Goal: Information Seeking & Learning: Learn about a topic

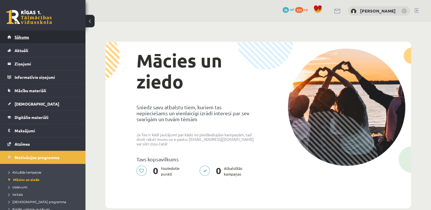
click at [41, 32] on link "Sākums" at bounding box center [42, 36] width 71 height 13
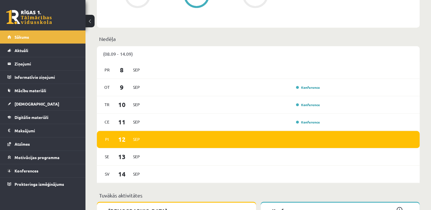
scroll to position [375, 0]
click at [33, 115] on span "Digitālie materiāli" at bounding box center [32, 117] width 34 height 5
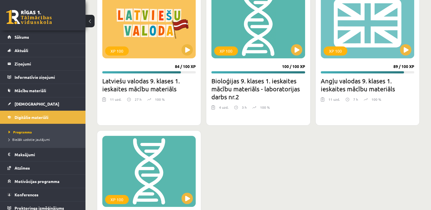
scroll to position [348, 0]
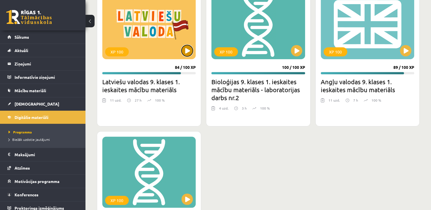
click at [183, 54] on button at bounding box center [186, 50] width 11 height 11
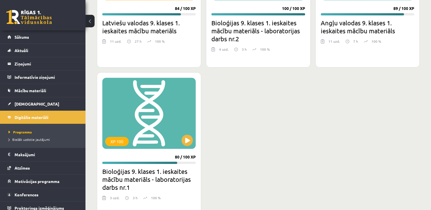
scroll to position [407, 0]
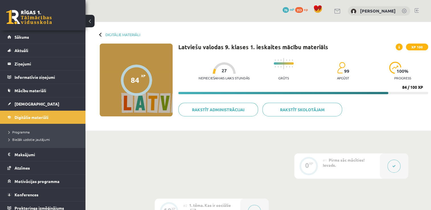
click at [101, 35] on div at bounding box center [101, 34] width 4 height 4
click at [112, 36] on link "Digitālie materiāli" at bounding box center [122, 34] width 35 height 4
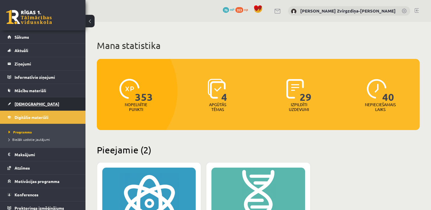
click at [52, 104] on link "[DEMOGRAPHIC_DATA]" at bounding box center [42, 103] width 71 height 13
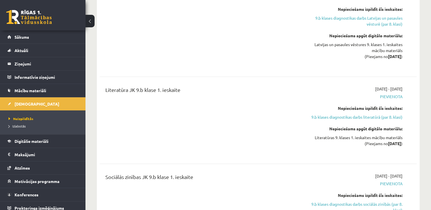
scroll to position [456, 0]
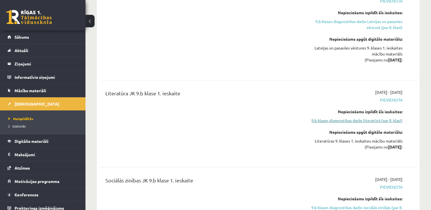
click at [340, 118] on link "9.b klases diagnostikas darbs literatūrā (par 8. klasi)" at bounding box center [355, 121] width 93 height 6
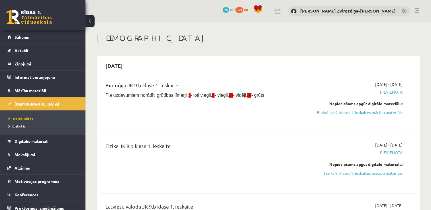
click at [18, 127] on span "Izlabotās" at bounding box center [17, 126] width 17 height 5
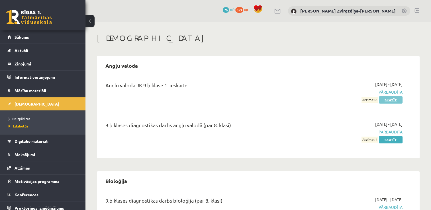
click at [397, 99] on link "Skatīt" at bounding box center [391, 99] width 24 height 7
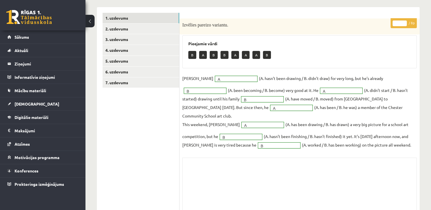
scroll to position [79, 0]
click at [162, 27] on link "2. uzdevums" at bounding box center [140, 28] width 77 height 11
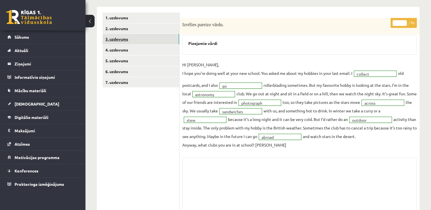
click at [154, 37] on link "3. uzdevums" at bounding box center [140, 39] width 77 height 11
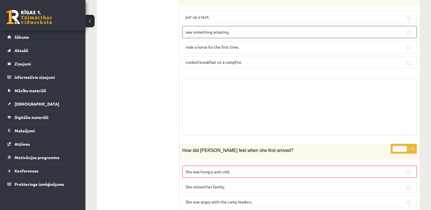
scroll to position [442, 0]
click at [277, 165] on label "She was hungry and cold." at bounding box center [299, 171] width 234 height 12
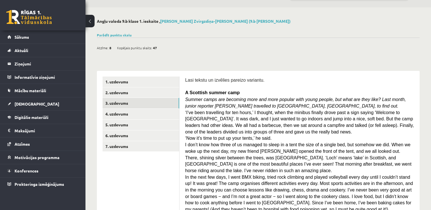
scroll to position [0, 0]
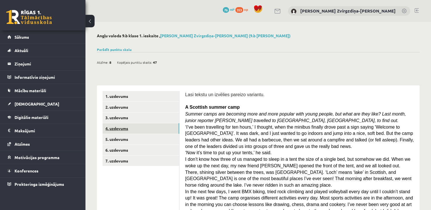
click at [145, 132] on link "4. uzdevums" at bounding box center [140, 128] width 77 height 11
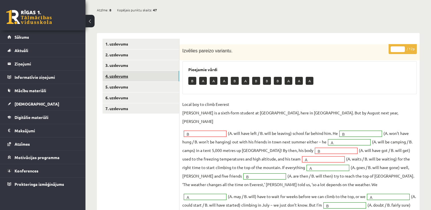
scroll to position [84, 0]
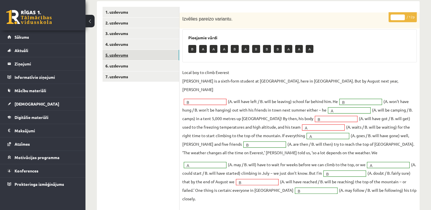
click at [164, 55] on link "5. uzdevums" at bounding box center [140, 55] width 77 height 11
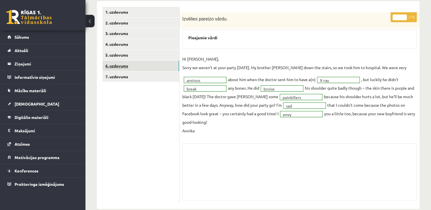
click at [153, 67] on link "6. uzdevums" at bounding box center [140, 66] width 77 height 11
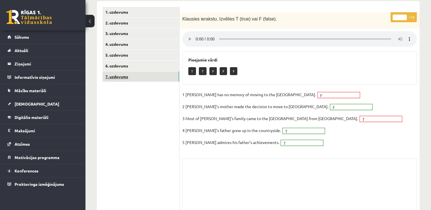
click at [117, 74] on link "7. uzdevums" at bounding box center [140, 76] width 77 height 11
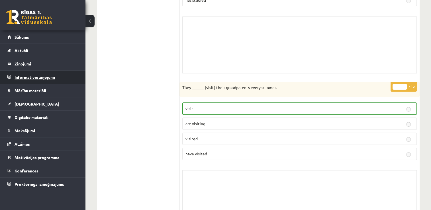
scroll to position [170, 0]
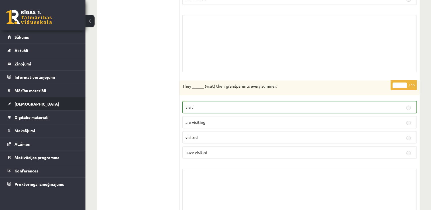
click at [30, 101] on span "[DEMOGRAPHIC_DATA]" at bounding box center [37, 103] width 45 height 5
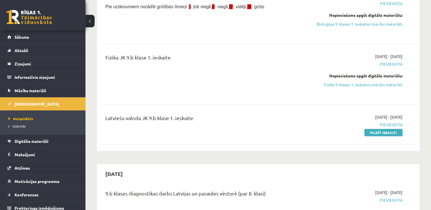
scroll to position [87, 0]
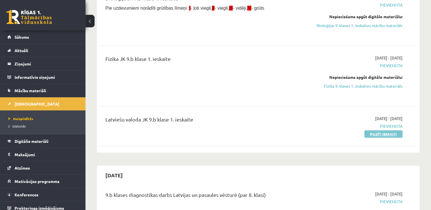
click at [389, 135] on link "Pildīt ieskaiti" at bounding box center [383, 133] width 38 height 7
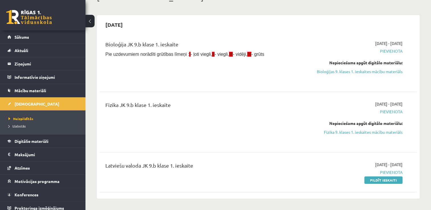
scroll to position [42, 0]
click at [381, 68] on link "Bioloģijas 9. klases 1. ieskaites mācību materiāls" at bounding box center [355, 71] width 93 height 6
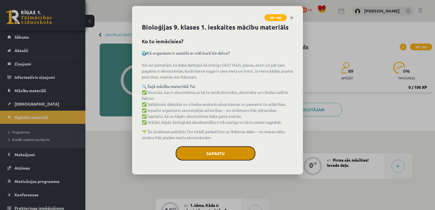
click at [218, 155] on button "Sapratu" at bounding box center [216, 153] width 80 height 14
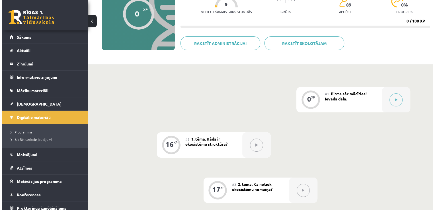
scroll to position [67, 0]
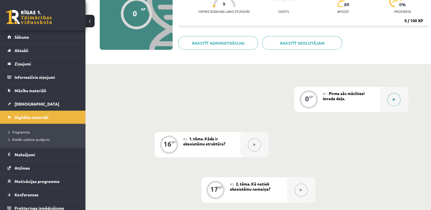
click at [398, 99] on button at bounding box center [393, 99] width 13 height 13
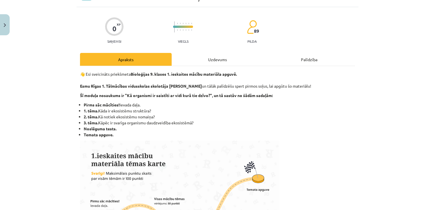
scroll to position [0, 0]
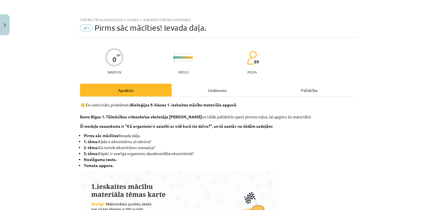
click at [223, 91] on div "Uzdevums" at bounding box center [218, 90] width 92 height 13
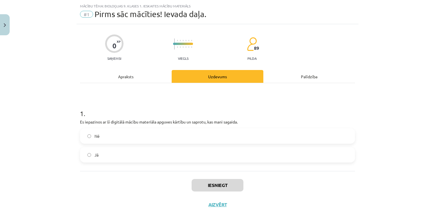
scroll to position [14, 0]
click at [137, 77] on div "Apraksts" at bounding box center [126, 75] width 92 height 13
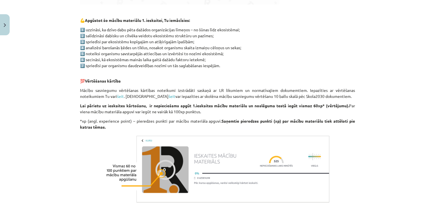
scroll to position [339, 0]
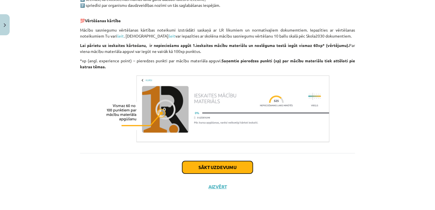
click at [227, 163] on button "Sākt uzdevumu" at bounding box center [217, 167] width 71 height 13
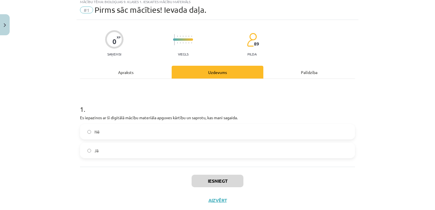
scroll to position [14, 0]
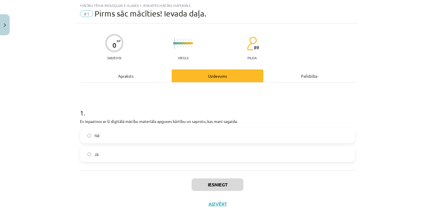
click at [199, 153] on label "Jā" at bounding box center [218, 154] width 274 height 14
click at [212, 183] on button "Iesniegt" at bounding box center [218, 185] width 52 height 13
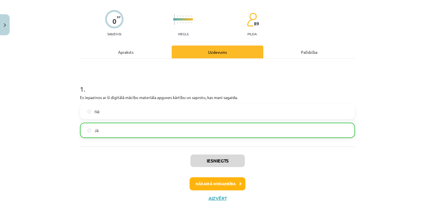
scroll to position [42, 0]
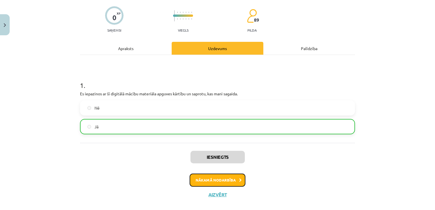
click at [225, 183] on button "Nākamā nodarbība" at bounding box center [218, 180] width 56 height 13
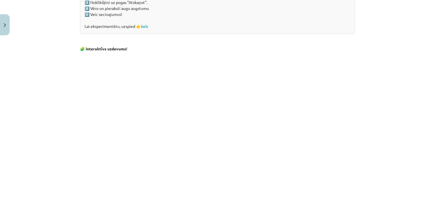
scroll to position [568, 0]
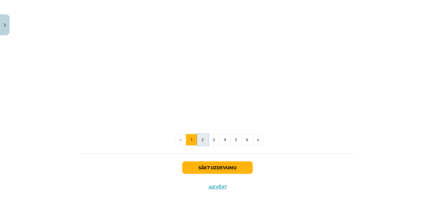
click at [202, 143] on button "2" at bounding box center [202, 139] width 11 height 11
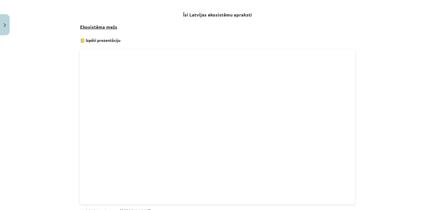
scroll to position [301, 0]
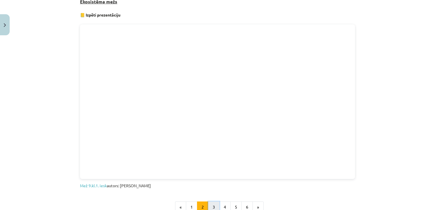
click at [210, 206] on button "3" at bounding box center [213, 207] width 11 height 11
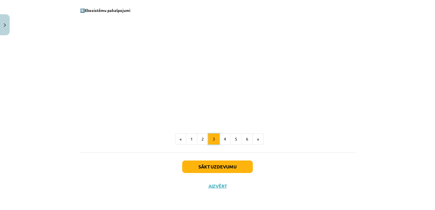
scroll to position [787, 0]
click at [227, 138] on button "4" at bounding box center [224, 139] width 11 height 11
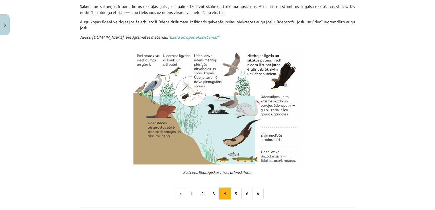
scroll to position [207, 0]
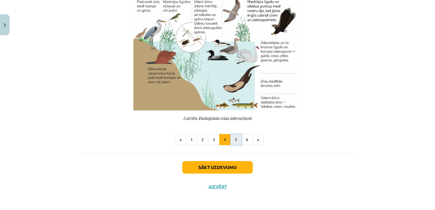
click at [231, 135] on button "5" at bounding box center [235, 139] width 11 height 11
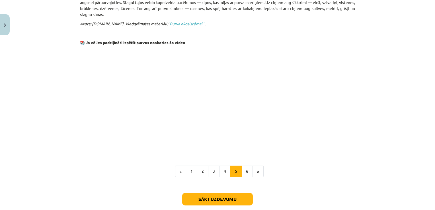
scroll to position [438, 0]
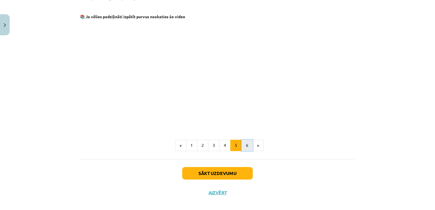
click at [248, 140] on button "6" at bounding box center [246, 145] width 11 height 11
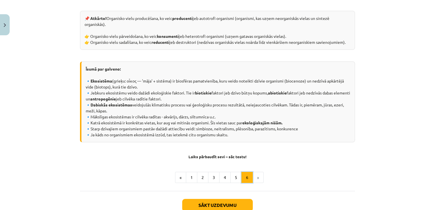
scroll to position [296, 0]
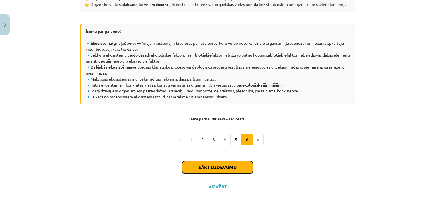
click at [234, 169] on button "Sākt uzdevumu" at bounding box center [217, 167] width 71 height 13
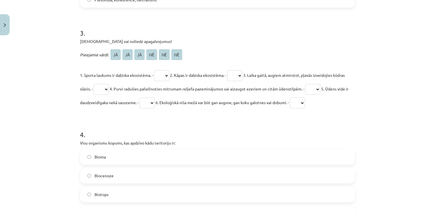
scroll to position [377, 0]
click at [167, 75] on select "** ** ** ** ** **" at bounding box center [161, 76] width 15 height 11
select select "**"
click at [154, 71] on select "** ** ** ** ** **" at bounding box center [161, 76] width 15 height 11
click at [238, 77] on select "** ** ** ** ** **" at bounding box center [234, 76] width 15 height 11
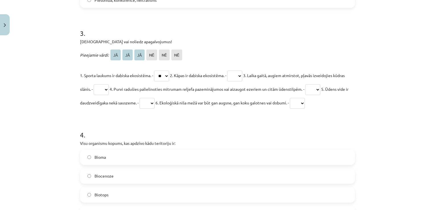
select select "**"
click at [232, 71] on select "** ** ** ** ** **" at bounding box center [234, 76] width 15 height 11
click at [109, 90] on select "** ** ** ** ** **" at bounding box center [101, 89] width 15 height 11
select select "**"
click at [106, 84] on select "** ** ** ** ** **" at bounding box center [101, 89] width 15 height 11
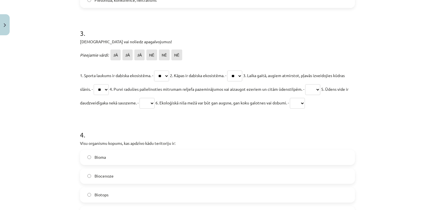
click at [320, 87] on select "** ** ** ** ** **" at bounding box center [312, 89] width 15 height 11
select select "**"
click at [320, 84] on select "** ** ** ** ** **" at bounding box center [312, 89] width 15 height 11
click at [155, 105] on select "** ** ** ** ** **" at bounding box center [147, 103] width 15 height 11
click at [197, 127] on h1 "4 ." at bounding box center [217, 130] width 275 height 18
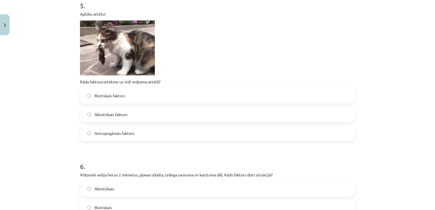
scroll to position [618, 0]
click at [156, 96] on label "Biotiskais faktors" at bounding box center [218, 96] width 274 height 14
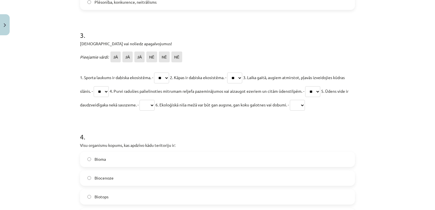
scroll to position [376, 0]
click at [155, 105] on select "** ** ** ** ** **" at bounding box center [147, 104] width 15 height 11
click at [217, 126] on h1 "4 ." at bounding box center [217, 131] width 275 height 18
click at [305, 105] on select "** ** ** ** ** **" at bounding box center [297, 104] width 15 height 11
select select "**"
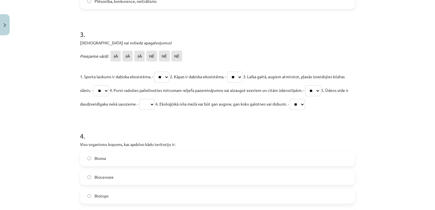
click at [305, 99] on select "** ** ** ** ** **" at bounding box center [297, 104] width 15 height 11
click at [155, 105] on select "** ** ** ** ** **" at bounding box center [147, 104] width 15 height 11
select select "**"
click at [155, 99] on select "** ** ** ** ** **" at bounding box center [147, 104] width 15 height 11
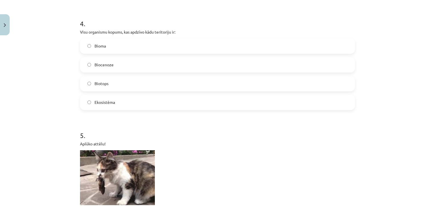
scroll to position [489, 0]
click at [272, 99] on label "Ekosistēma" at bounding box center [218, 102] width 274 height 14
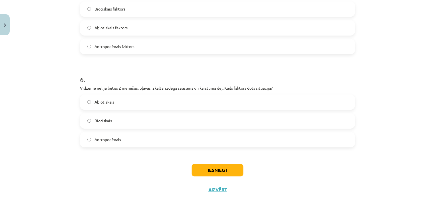
scroll to position [708, 0]
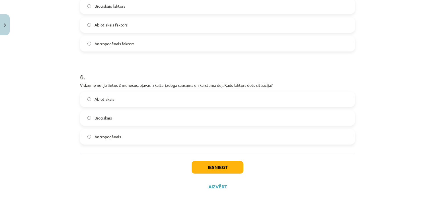
click at [161, 103] on label "Abiotiskais" at bounding box center [218, 99] width 274 height 14
click at [214, 162] on button "Iesniegt" at bounding box center [218, 167] width 52 height 13
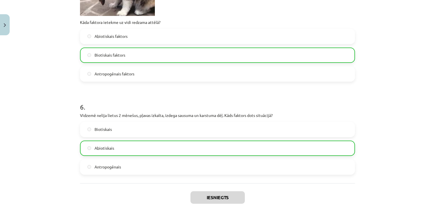
scroll to position [726, 0]
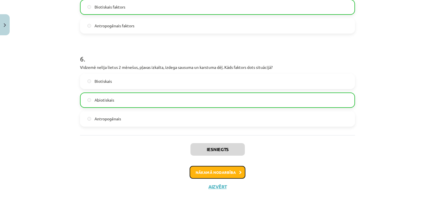
click at [229, 175] on button "Nākamā nodarbība" at bounding box center [218, 172] width 56 height 13
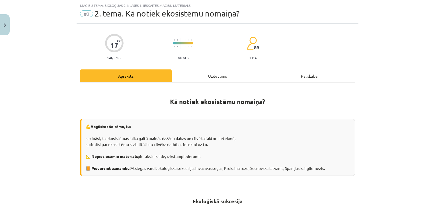
scroll to position [0, 0]
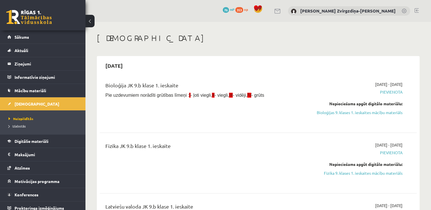
scroll to position [41, 0]
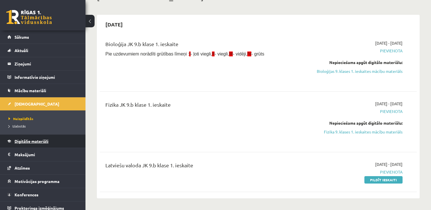
click at [44, 144] on link "Digitālie materiāli" at bounding box center [42, 141] width 71 height 13
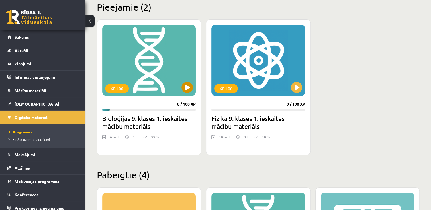
scroll to position [144, 0]
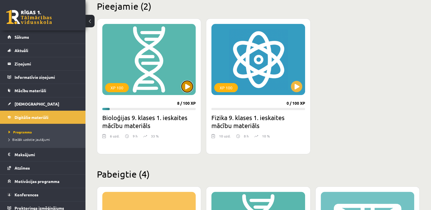
click at [184, 88] on button at bounding box center [186, 86] width 11 height 11
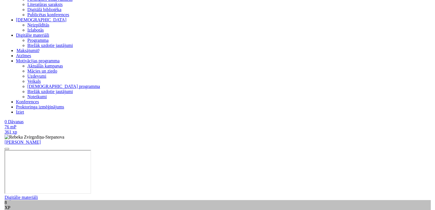
scroll to position [143, 0]
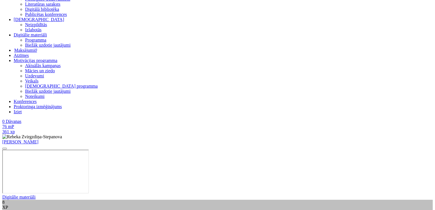
scroll to position [600, 0]
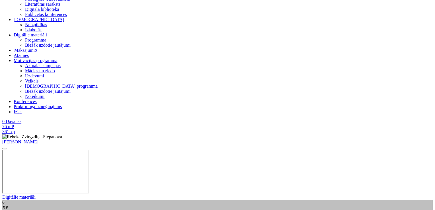
scroll to position [844, 0]
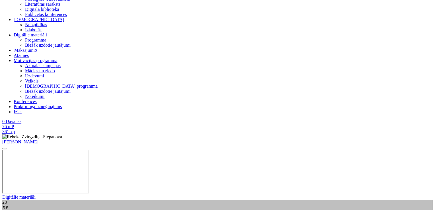
scroll to position [417, 0]
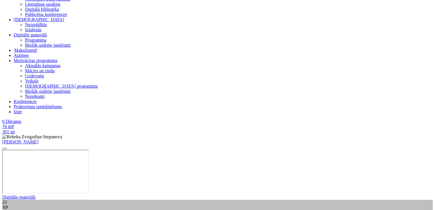
drag, startPoint x: 212, startPoint y: 42, endPoint x: 100, endPoint y: 43, distance: 111.9
copy p "aizsargājamajām dabas teritorijām atrodas uz salas Baltijas jūrā"
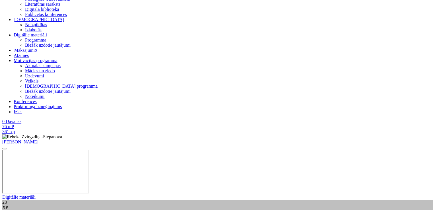
scroll to position [655, 0]
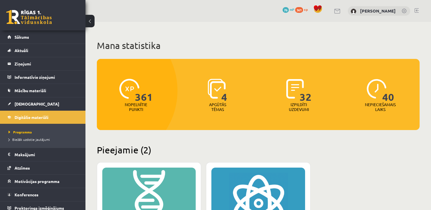
scroll to position [144, 0]
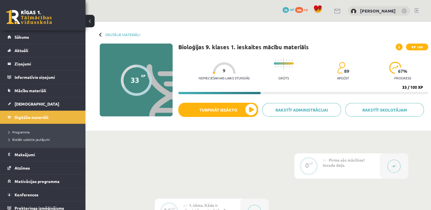
click at [101, 34] on div at bounding box center [101, 34] width 4 height 4
click at [100, 33] on div at bounding box center [101, 34] width 4 height 4
drag, startPoint x: 99, startPoint y: 34, endPoint x: 113, endPoint y: 36, distance: 13.4
click at [113, 36] on div "Digitālie materiāli" at bounding box center [120, 34] width 40 height 4
click at [113, 36] on link "Digitālie materiāli" at bounding box center [122, 34] width 35 height 4
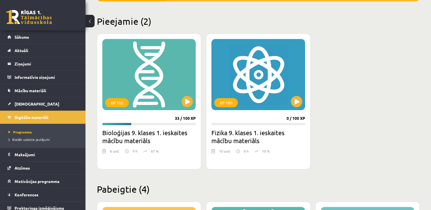
scroll to position [132, 0]
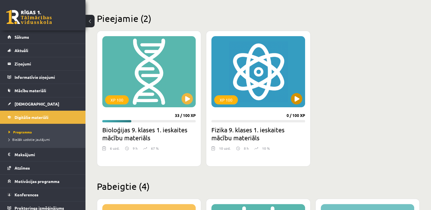
click at [302, 97] on div "XP 100" at bounding box center [257, 71] width 93 height 71
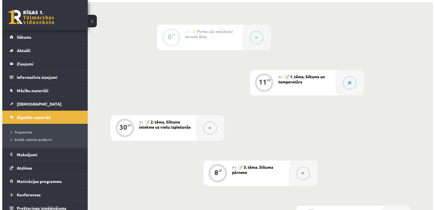
scroll to position [131, 0]
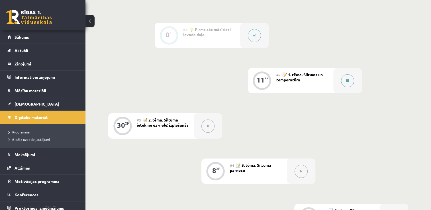
click at [342, 80] on button at bounding box center [347, 80] width 13 height 13
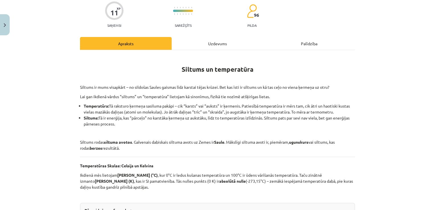
scroll to position [0, 0]
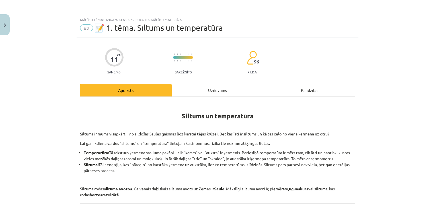
click at [221, 93] on div "Uzdevums" at bounding box center [218, 90] width 92 height 13
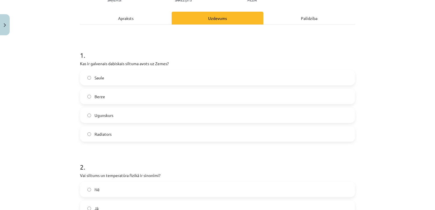
scroll to position [73, 0]
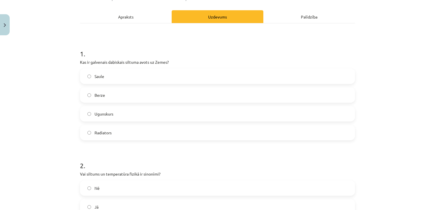
click at [207, 73] on label "Saule" at bounding box center [218, 76] width 274 height 14
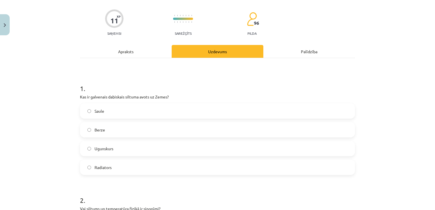
scroll to position [0, 0]
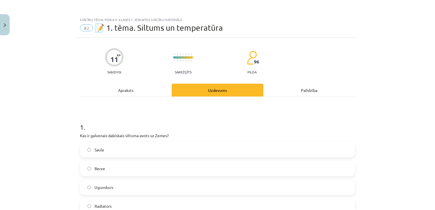
click at [130, 89] on div "Apraksts" at bounding box center [126, 90] width 92 height 13
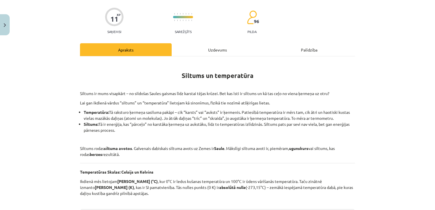
scroll to position [39, 0]
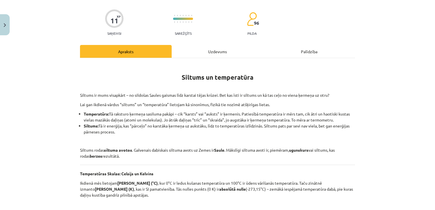
click at [211, 51] on div "Uzdevums" at bounding box center [218, 51] width 92 height 13
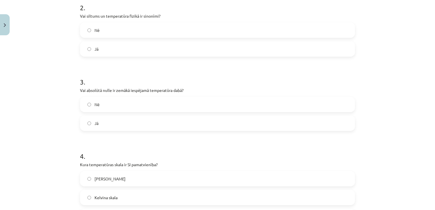
scroll to position [232, 0]
click at [203, 130] on label "Jā" at bounding box center [218, 123] width 274 height 14
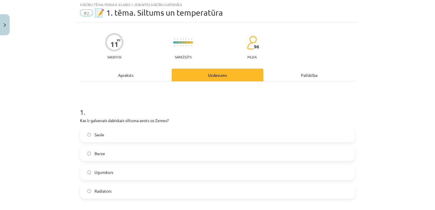
scroll to position [0, 0]
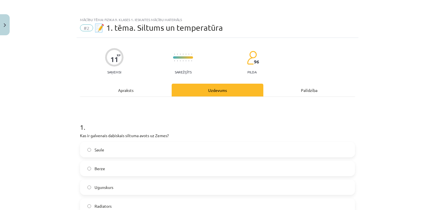
click at [137, 88] on div "Apraksts" at bounding box center [126, 90] width 92 height 13
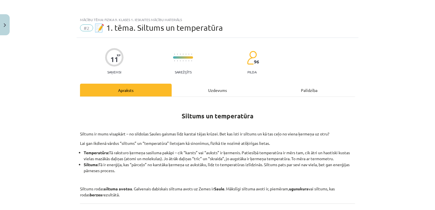
click at [223, 86] on div "Uzdevums" at bounding box center [218, 90] width 92 height 13
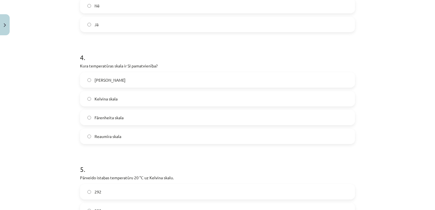
scroll to position [331, 0]
click at [166, 92] on label "Kelvina skala" at bounding box center [218, 98] width 274 height 14
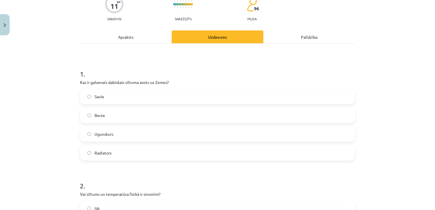
scroll to position [0, 0]
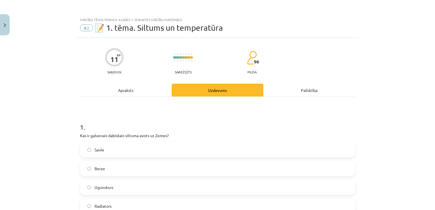
click at [128, 92] on div "Apraksts" at bounding box center [126, 90] width 92 height 13
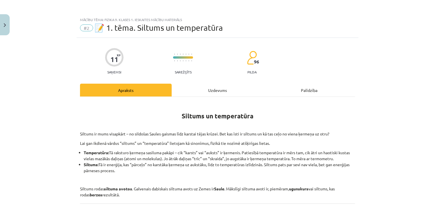
click at [222, 87] on div "Uzdevums" at bounding box center [218, 90] width 92 height 13
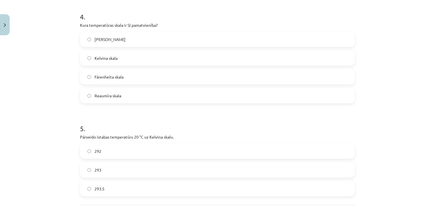
scroll to position [423, 0]
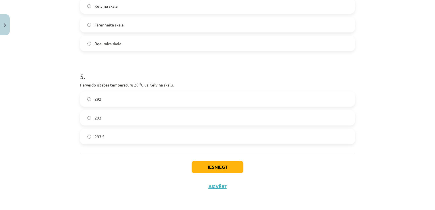
click at [182, 120] on label "293" at bounding box center [218, 118] width 274 height 14
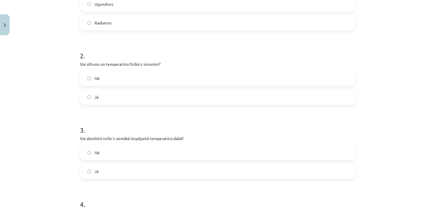
scroll to position [184, 0]
drag, startPoint x: 78, startPoint y: 63, endPoint x: 164, endPoint y: 64, distance: 85.7
click at [164, 64] on p "Vai siltums un temperatūra fizikā ir sinonīmi?" at bounding box center [217, 63] width 275 height 6
copy p "Vai siltums un temperatūra fizikā ir sinonīmi?"
click at [233, 47] on h1 "2 ." at bounding box center [217, 50] width 275 height 18
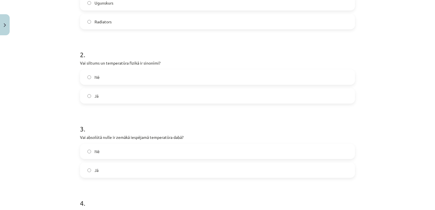
click at [136, 77] on label "Nē" at bounding box center [218, 77] width 274 height 14
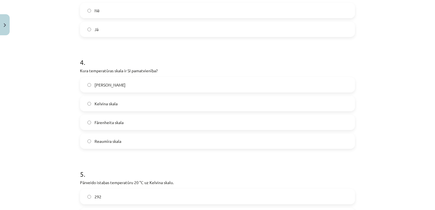
scroll to position [423, 0]
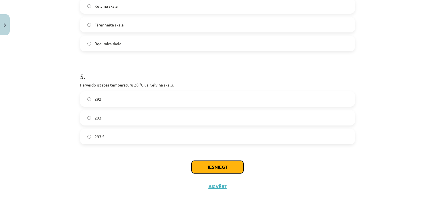
click at [227, 169] on button "Iesniegt" at bounding box center [218, 167] width 52 height 13
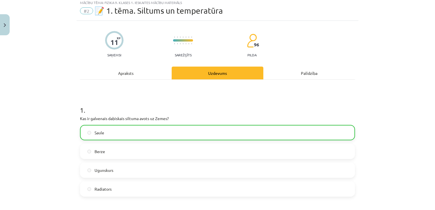
scroll to position [0, 0]
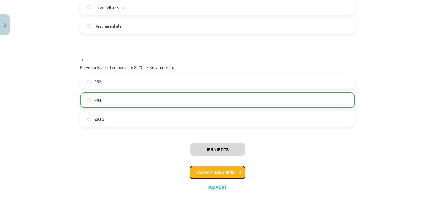
click at [227, 173] on button "Nākamā nodarbība" at bounding box center [218, 172] width 56 height 13
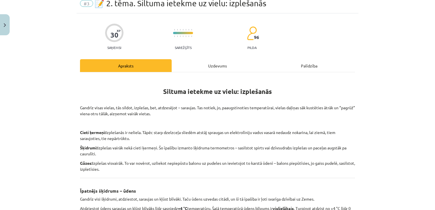
scroll to position [14, 0]
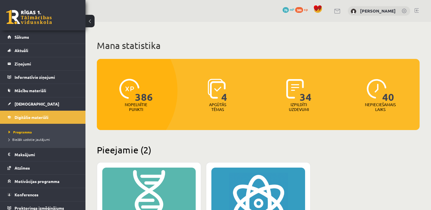
scroll to position [132, 0]
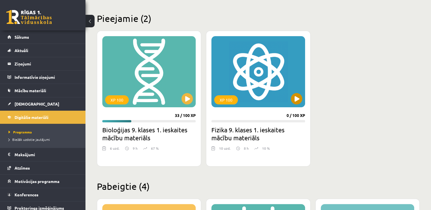
click at [265, 79] on div "XP 100" at bounding box center [257, 71] width 93 height 71
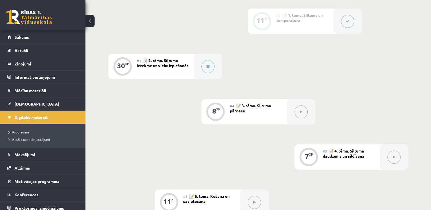
scroll to position [193, 0]
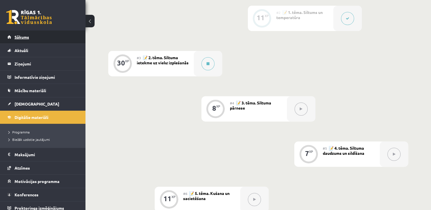
click at [62, 40] on link "Sākums" at bounding box center [42, 36] width 71 height 13
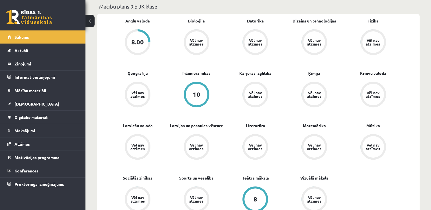
scroll to position [172, 0]
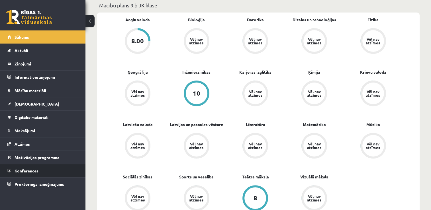
click at [36, 167] on link "Konferences" at bounding box center [42, 170] width 71 height 13
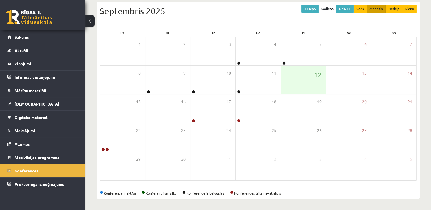
scroll to position [61, 0]
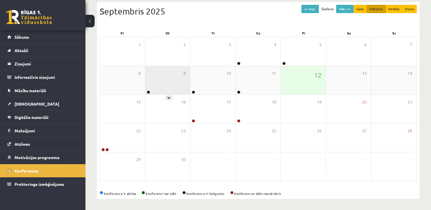
click at [156, 85] on div "9" at bounding box center [167, 80] width 45 height 28
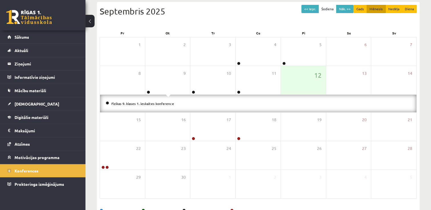
click at [153, 101] on li "Fizikas 9. klases 1. ieskaites konference" at bounding box center [258, 104] width 305 height 6
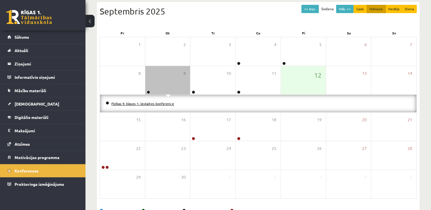
click at [154, 102] on link "Fizikas 9. klases 1. ieskaites konference" at bounding box center [142, 103] width 63 height 5
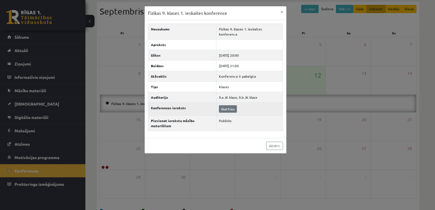
drag, startPoint x: 237, startPoint y: 101, endPoint x: 231, endPoint y: 103, distance: 6.0
click at [231, 103] on td "Skatīties" at bounding box center [249, 108] width 66 height 13
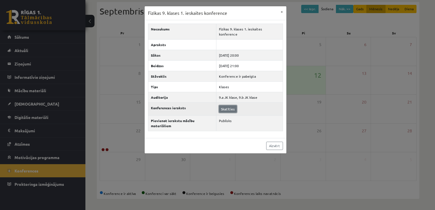
click at [231, 105] on link "Skatīties" at bounding box center [228, 108] width 18 height 7
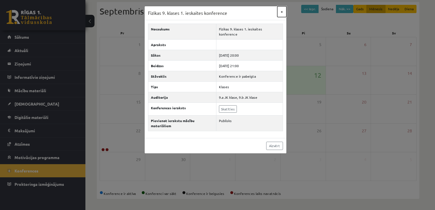
click at [282, 10] on button "×" at bounding box center [281, 11] width 9 height 11
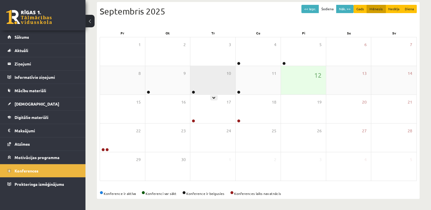
click at [209, 87] on div "10" at bounding box center [212, 80] width 45 height 28
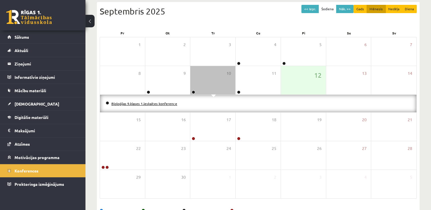
click at [153, 103] on link "Bioloģijas 9.klases 1.ieskaites konference" at bounding box center [144, 103] width 66 height 5
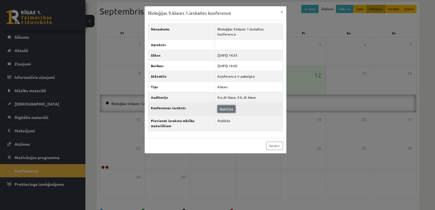
click at [225, 107] on link "Skatīties" at bounding box center [227, 108] width 18 height 7
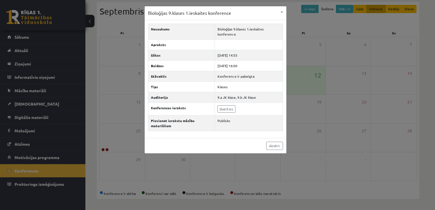
click at [311, 20] on div "Bioloģijas 9.klases 1.ieskaites konference × Nosaukums Bioloģijas 9.klases 1.ie…" at bounding box center [217, 105] width 435 height 210
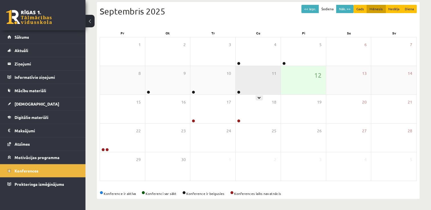
click at [253, 79] on div "11" at bounding box center [257, 80] width 45 height 28
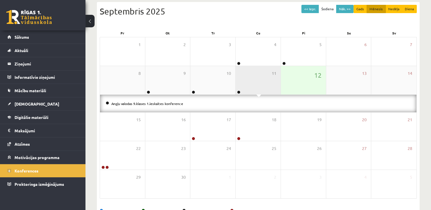
click at [253, 79] on div "11" at bounding box center [257, 80] width 45 height 28
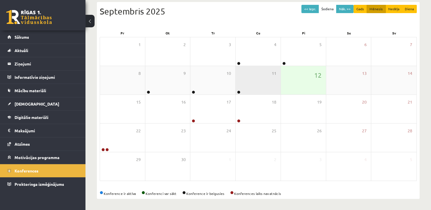
click at [253, 79] on div "11" at bounding box center [257, 80] width 45 height 28
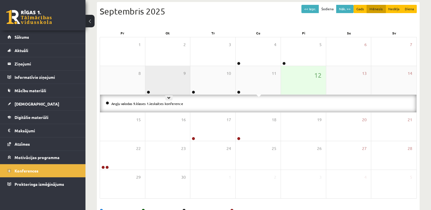
click at [169, 85] on div "9" at bounding box center [167, 80] width 45 height 28
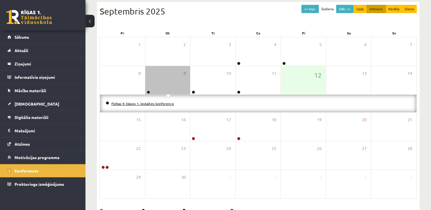
click at [140, 103] on link "Fizikas 9. klases 1. ieskaites konference" at bounding box center [142, 103] width 63 height 5
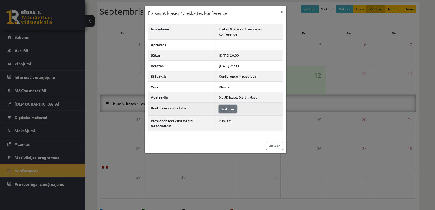
click at [229, 105] on link "Skatīties" at bounding box center [228, 108] width 18 height 7
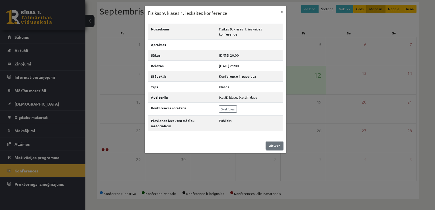
click at [272, 142] on link "Aizvērt" at bounding box center [274, 146] width 17 height 8
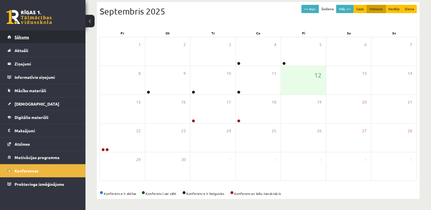
click at [48, 36] on link "Sākums" at bounding box center [42, 36] width 71 height 13
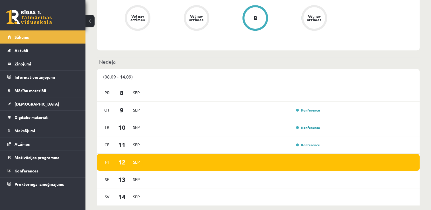
scroll to position [361, 0]
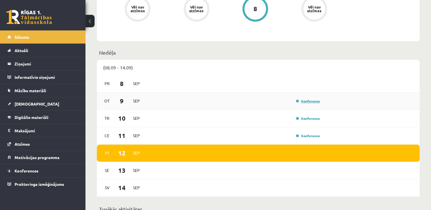
click at [304, 101] on link "Konference" at bounding box center [308, 101] width 24 height 5
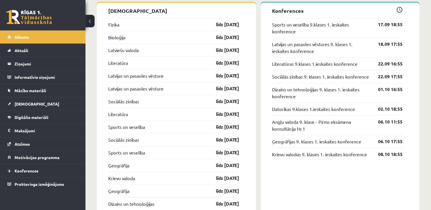
scroll to position [575, 0]
click at [55, 69] on legend "Ziņojumi 0" at bounding box center [47, 63] width 64 height 13
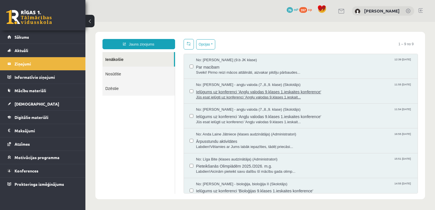
click at [270, 88] on span "Ielūgums uz konferenci 'Angļu valodas 9.klases 1.ieskaites konference'" at bounding box center [304, 91] width 216 height 7
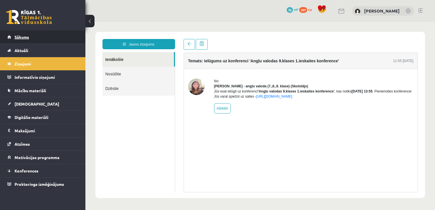
click at [68, 34] on link "Sākums" at bounding box center [42, 36] width 71 height 13
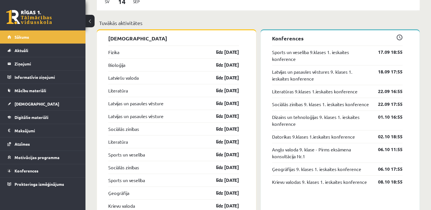
scroll to position [548, 0]
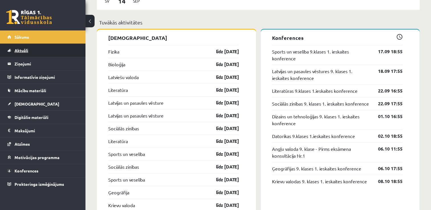
click at [62, 51] on link "Aktuāli" at bounding box center [42, 50] width 71 height 13
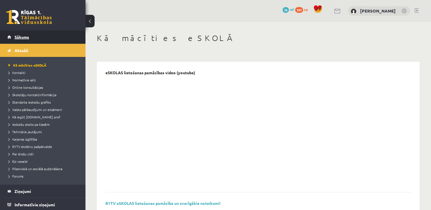
click at [46, 38] on link "Sākums" at bounding box center [42, 36] width 71 height 13
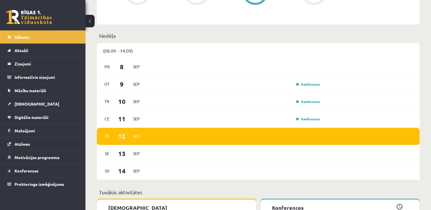
scroll to position [379, 0]
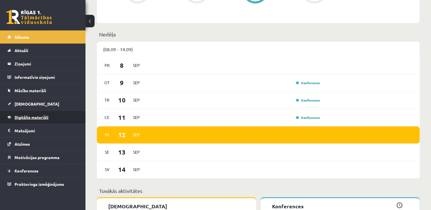
click at [69, 116] on link "Digitālie materiāli" at bounding box center [42, 117] width 71 height 13
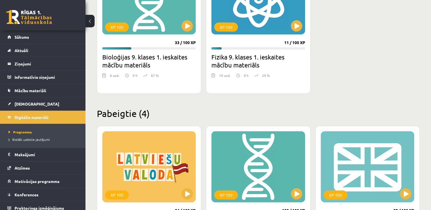
scroll to position [200, 0]
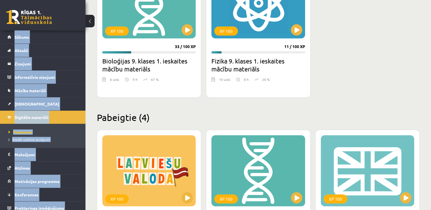
drag, startPoint x: 84, startPoint y: 24, endPoint x: 95, endPoint y: 18, distance: 13.2
click at [95, 18] on div "0 Dāvanas 76 mP 397 xp [PERSON_NAME] Sākums Aktuāli Kā mācīties eSKOLĀ Kontakti…" at bounding box center [215, 117] width 431 height 634
drag, startPoint x: 95, startPoint y: 18, endPoint x: 90, endPoint y: 7, distance: 12.7
click at [90, 7] on div "Mana statistika 397 Nopelnītie punkti 4 Apgūtās tēmas 35 Izpildīti uzdevumi 40 …" at bounding box center [257, 127] width 345 height 612
